Goal: Information Seeking & Learning: Learn about a topic

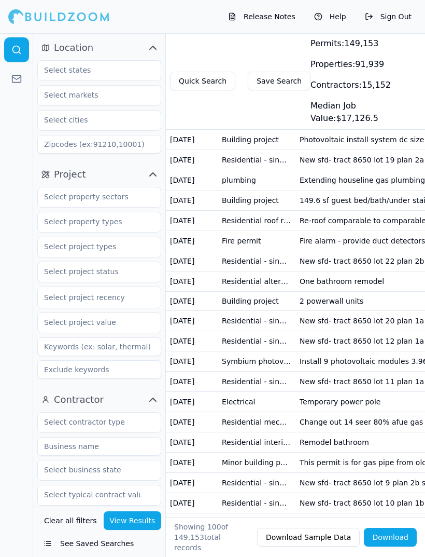
click at [235, 150] on td "Residential - single family - tract home permit" at bounding box center [257, 160] width 78 height 20
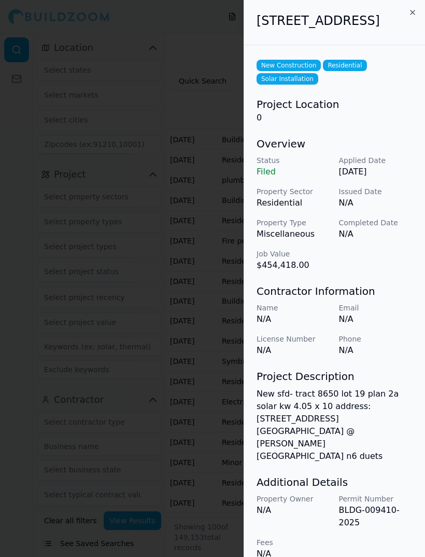
click at [378, 426] on p "New sfd- tract 8650 lot 19 plan 2a solar kw 4.05 x 10 address: [STREET_ADDRESS]…" at bounding box center [335, 424] width 156 height 75
click at [405, 7] on div "[STREET_ADDRESS]" at bounding box center [334, 22] width 181 height 45
click at [407, 11] on div "[STREET_ADDRESS]" at bounding box center [334, 22] width 181 height 45
click at [418, 8] on div "[STREET_ADDRESS]" at bounding box center [334, 22] width 181 height 45
click at [409, 16] on icon "button" at bounding box center [413, 12] width 8 height 8
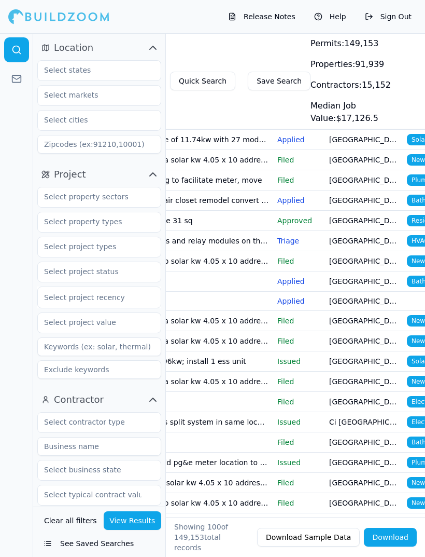
scroll to position [0, 254]
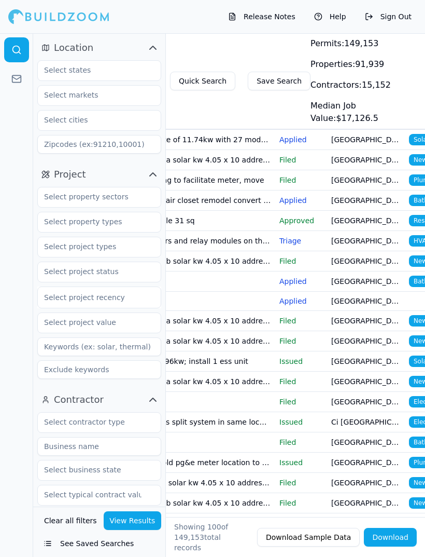
click at [283, 159] on p "Filed" at bounding box center [302, 160] width 44 height 10
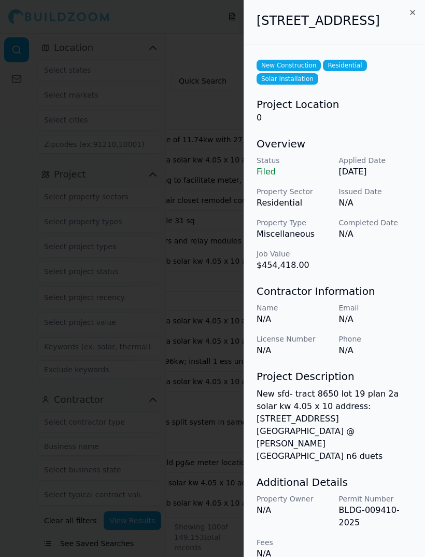
click at [65, 139] on div at bounding box center [212, 278] width 425 height 557
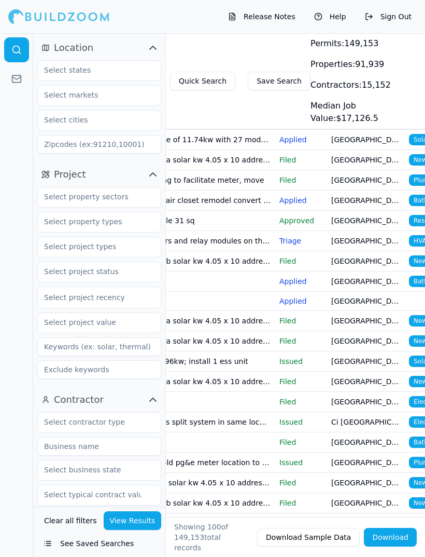
click at [205, 143] on td "Photovoltaic install system dc size of 11.74kw with 27 modules + +1 tesla pw3 1…" at bounding box center [158, 140] width 233 height 20
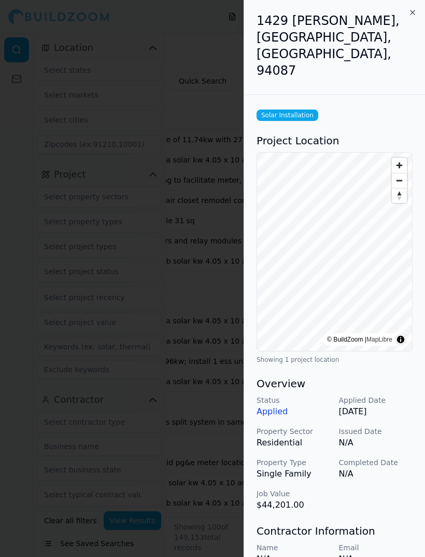
scroll to position [0, 0]
click at [413, 15] on icon "button" at bounding box center [413, 12] width 8 height 8
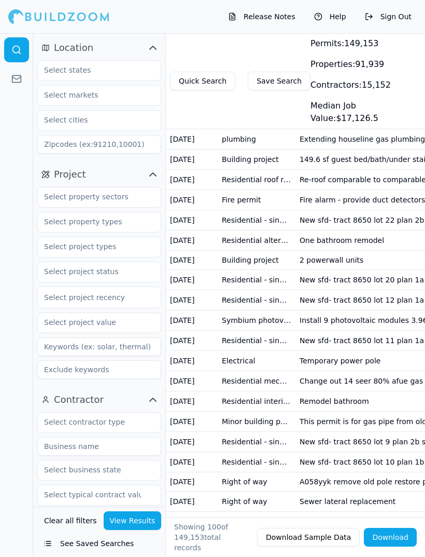
click at [305, 361] on td "Temporary power pole" at bounding box center [412, 361] width 233 height 20
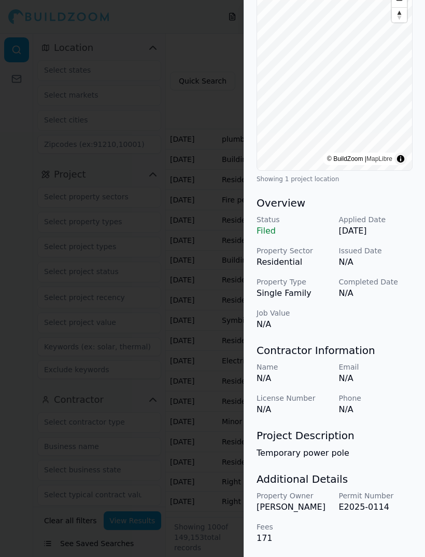
scroll to position [147, 0]
click at [281, 329] on p "N/A" at bounding box center [294, 324] width 74 height 12
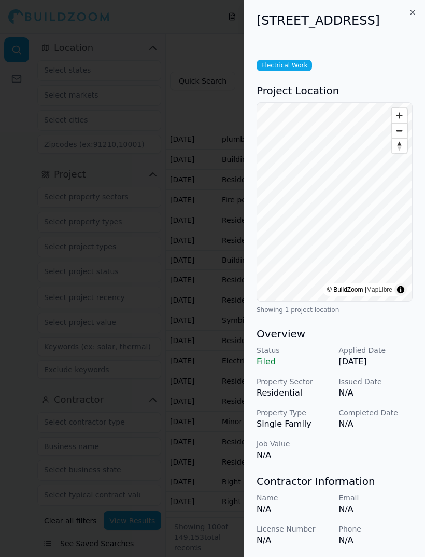
scroll to position [0, 0]
click at [411, 9] on icon "button" at bounding box center [413, 12] width 8 height 8
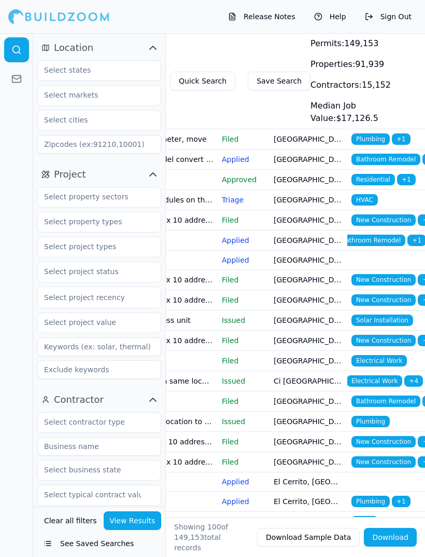
scroll to position [0, 4]
click at [361, 378] on span "Electrical Work" at bounding box center [374, 380] width 55 height 11
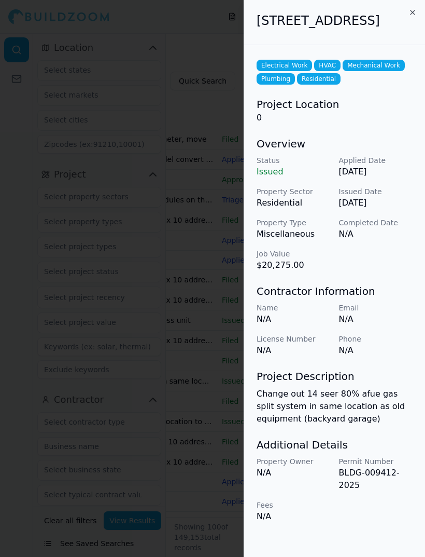
click at [150, 289] on div at bounding box center [212, 278] width 425 height 557
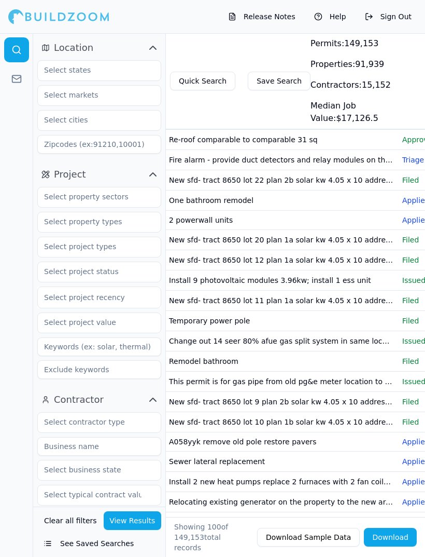
scroll to position [0, 128]
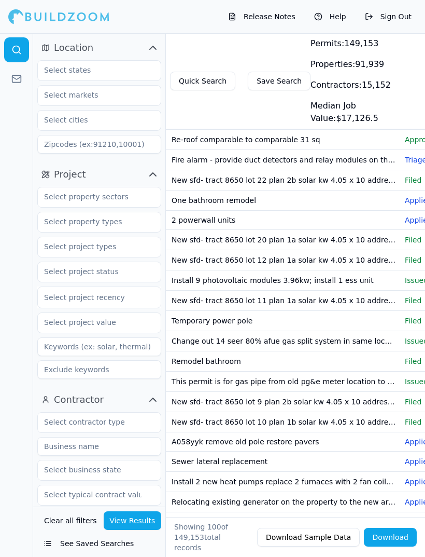
click at [371, 261] on td "New sfd- tract 8650 lot 12 plan 1a solar kw 4.05 x 10 address: [GEOGRAPHIC_DATA…" at bounding box center [284, 260] width 233 height 20
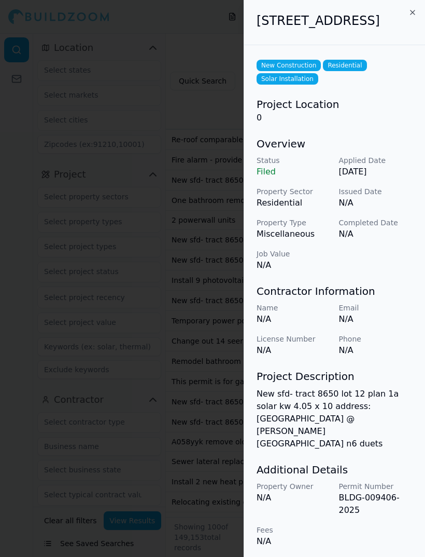
click at [411, 13] on icon "button" at bounding box center [413, 12] width 8 height 8
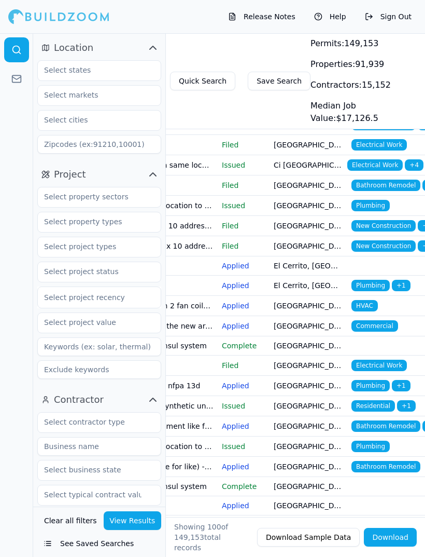
scroll to position [0, 311]
click at [229, 304] on p "Applied" at bounding box center [244, 305] width 44 height 10
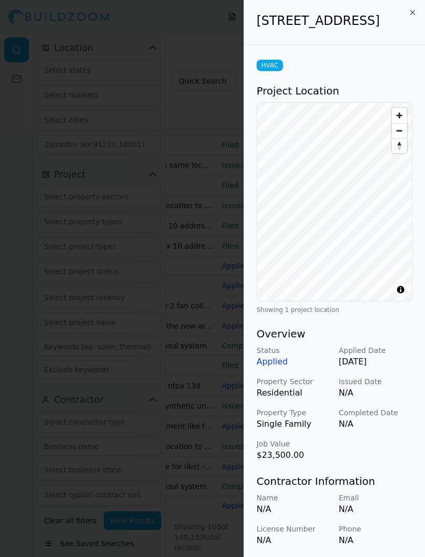
scroll to position [0, 0]
click at [410, 9] on icon "button" at bounding box center [413, 12] width 8 height 8
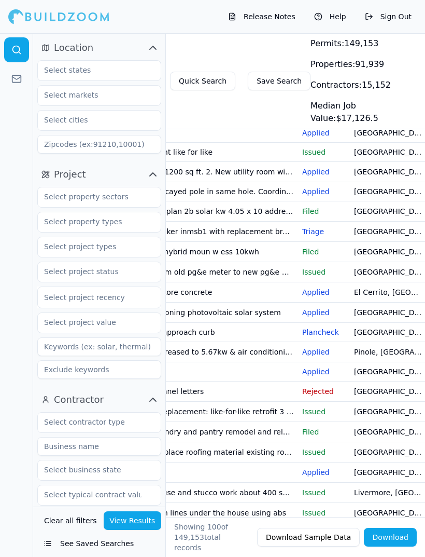
scroll to position [0, 235]
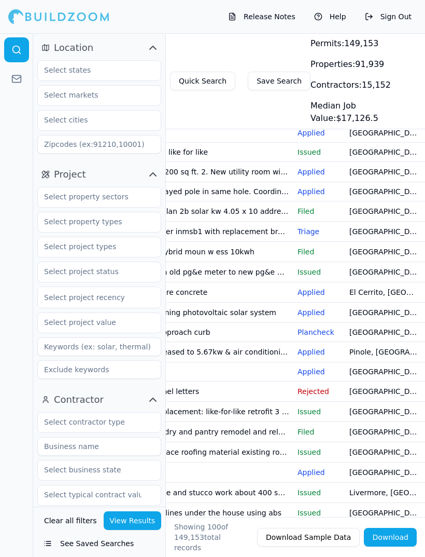
click at [305, 388] on p "Rejected" at bounding box center [320, 391] width 44 height 10
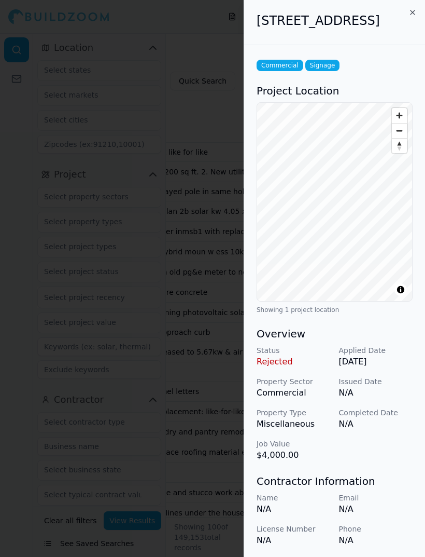
scroll to position [0, 0]
click at [415, 9] on icon "button" at bounding box center [413, 12] width 8 height 8
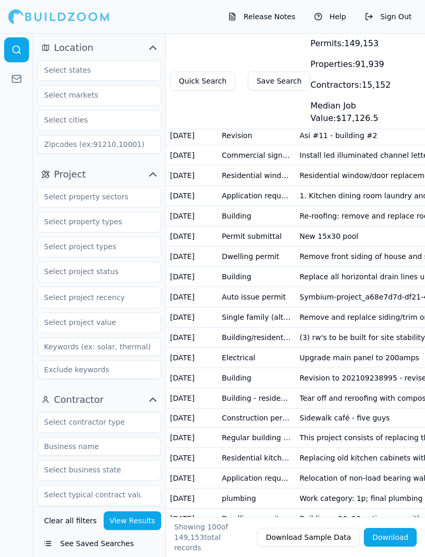
click at [233, 359] on td "Electrical" at bounding box center [257, 357] width 78 height 20
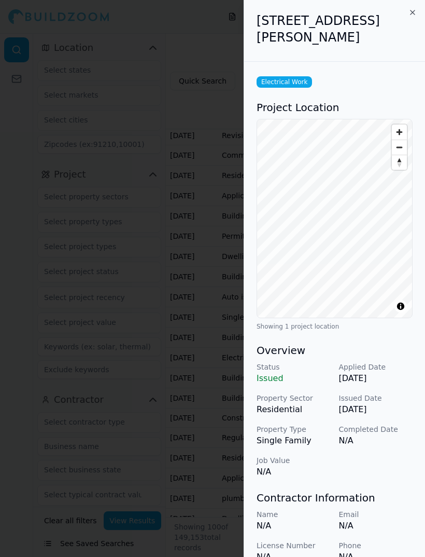
click at [409, 16] on icon "button" at bounding box center [413, 12] width 8 height 8
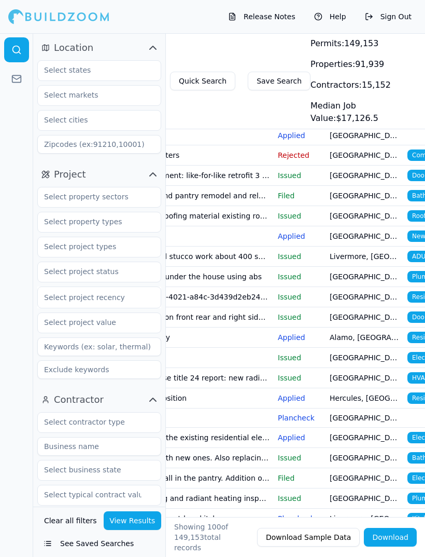
scroll to position [0, 251]
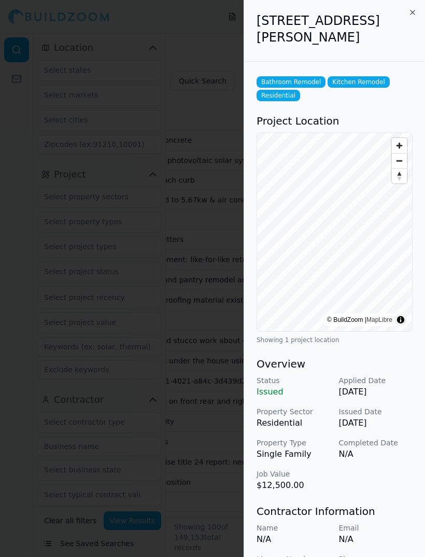
scroll to position [780, 0]
click at [413, 12] on icon "button" at bounding box center [413, 12] width 8 height 8
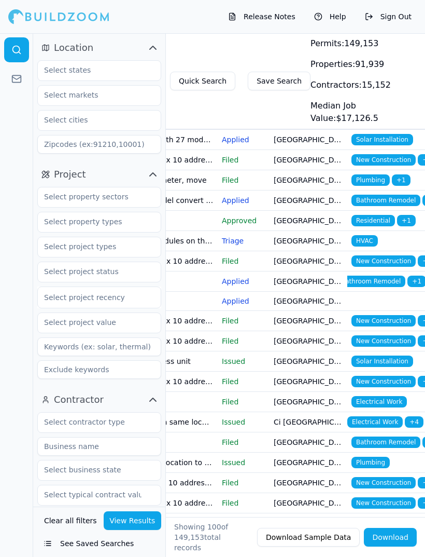
scroll to position [0, 0]
click at [228, 157] on p "Filed" at bounding box center [244, 160] width 44 height 10
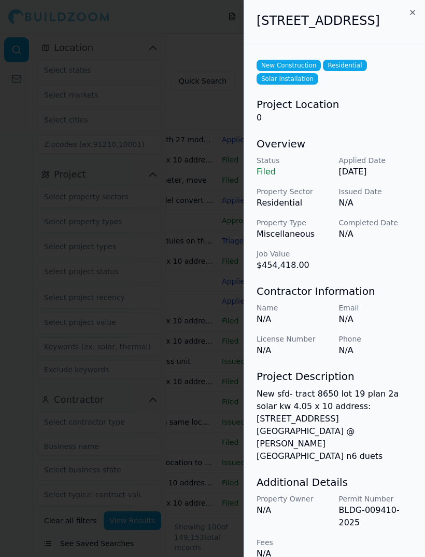
click at [413, 16] on icon "button" at bounding box center [413, 12] width 8 height 8
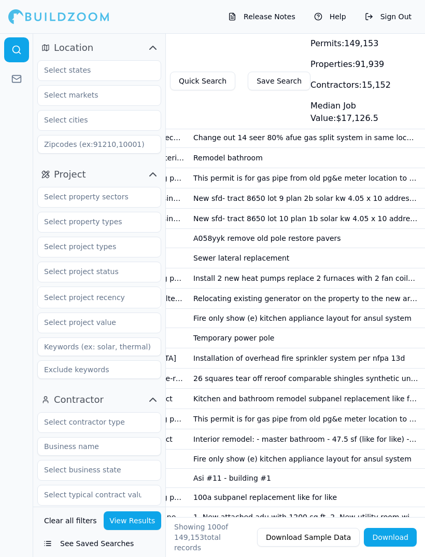
scroll to position [284, 0]
click at [372, 302] on td "Relocating existing generator on the property to the new area of work. Scope in…" at bounding box center [305, 298] width 233 height 20
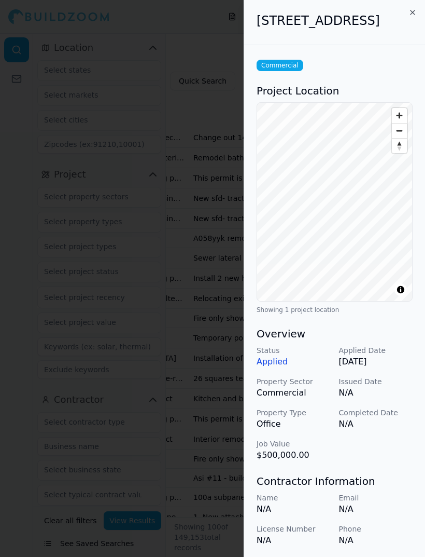
scroll to position [0, 0]
click at [407, 11] on div "[STREET_ADDRESS]" at bounding box center [334, 22] width 181 height 45
click at [405, 13] on h2 "[STREET_ADDRESS]" at bounding box center [335, 20] width 156 height 17
click at [410, 16] on icon "button" at bounding box center [413, 12] width 8 height 8
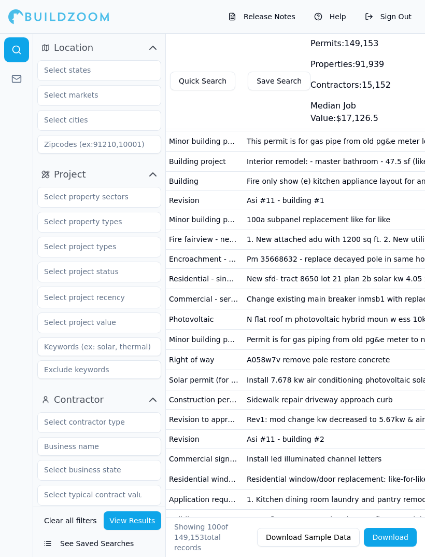
scroll to position [0, 62]
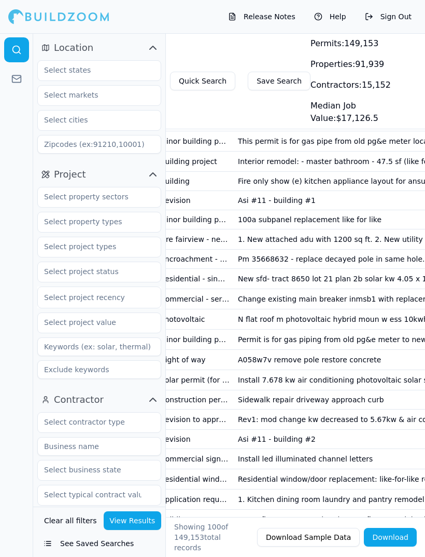
click at [241, 221] on td "100a subpanel replacement like for like" at bounding box center [350, 219] width 233 height 19
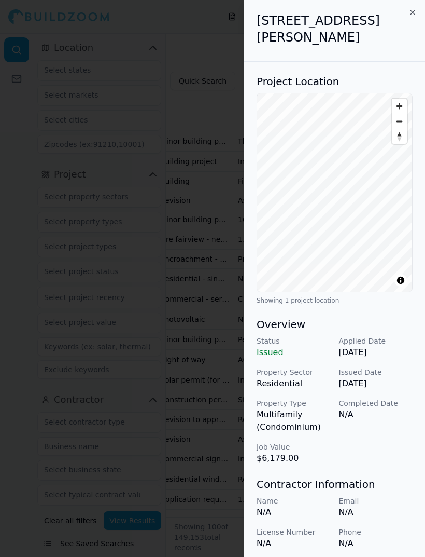
scroll to position [0, 0]
click at [410, 11] on icon "button" at bounding box center [413, 12] width 8 height 8
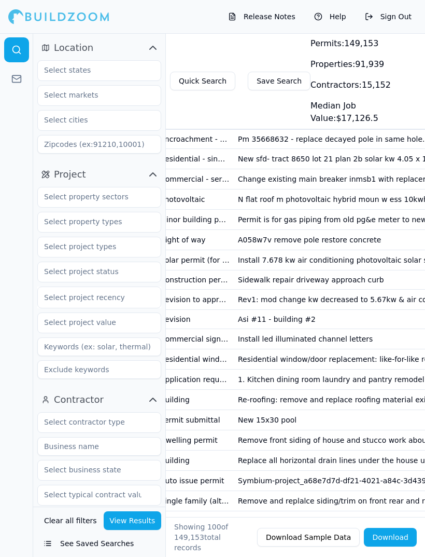
scroll to position [683, 0]
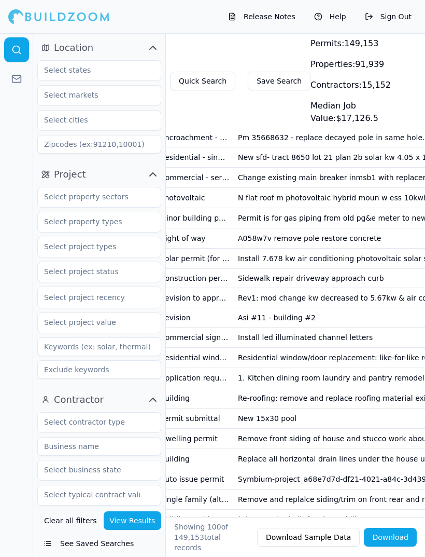
click at [246, 179] on td "Change existing main breaker inmsb1 with replacement breaker" at bounding box center [350, 178] width 233 height 20
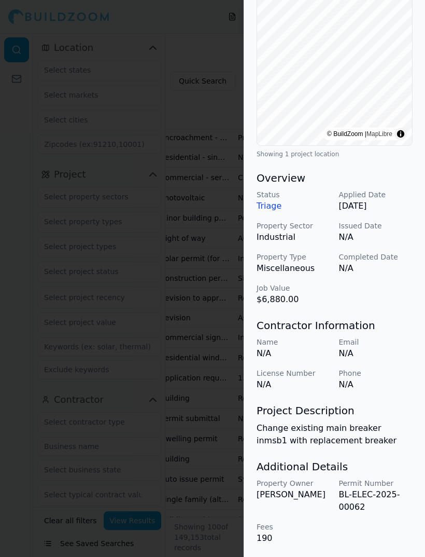
scroll to position [172, 0]
